Goal: Download file/media

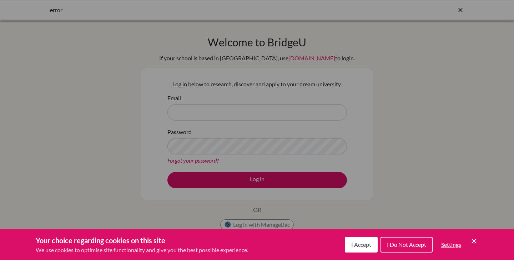
click at [363, 248] on span "I Accept" at bounding box center [361, 244] width 20 height 7
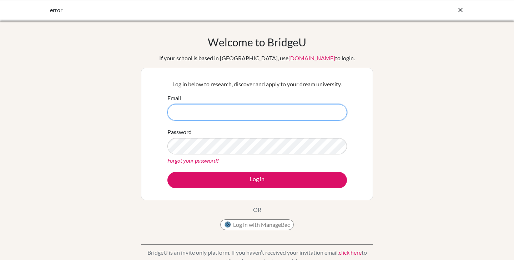
click at [312, 113] on input "Email" at bounding box center [256, 112] width 179 height 16
type input "[PERSON_NAME][EMAIL_ADDRESS][PERSON_NAME][DOMAIN_NAME]"
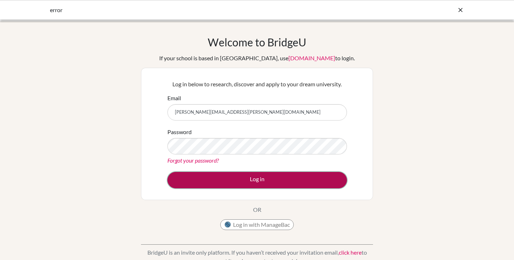
click at [260, 183] on button "Log in" at bounding box center [256, 180] width 179 height 16
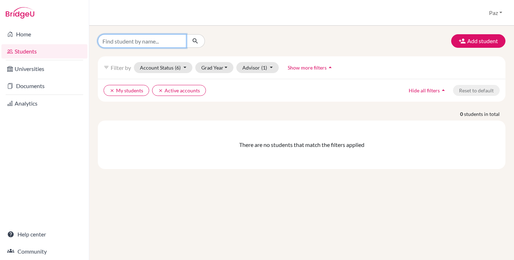
click at [134, 40] on input "Find student by name..." at bounding box center [142, 41] width 88 height 14
type input "sofia diaz"
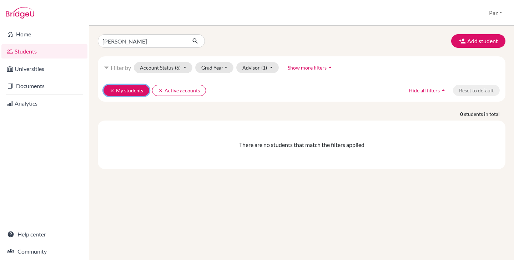
click at [111, 90] on icon "clear" at bounding box center [112, 90] width 5 height 5
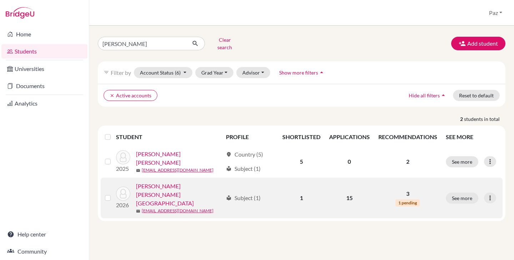
click at [164, 186] on link "Díaz Salazar, Sofia" at bounding box center [179, 195] width 87 height 26
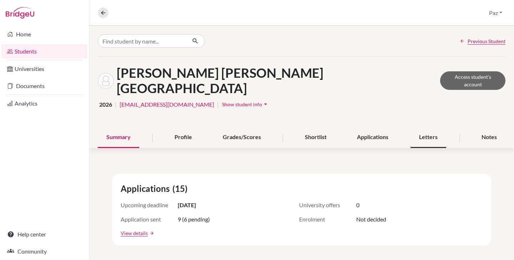
click at [423, 127] on div "Letters" at bounding box center [428, 137] width 36 height 21
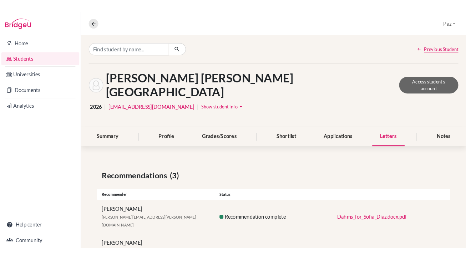
scroll to position [35, 0]
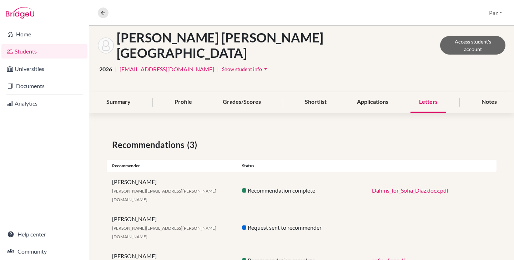
click at [379, 257] on link "sofia_diaz.pdf" at bounding box center [388, 260] width 33 height 7
